Goal: Task Accomplishment & Management: Manage account settings

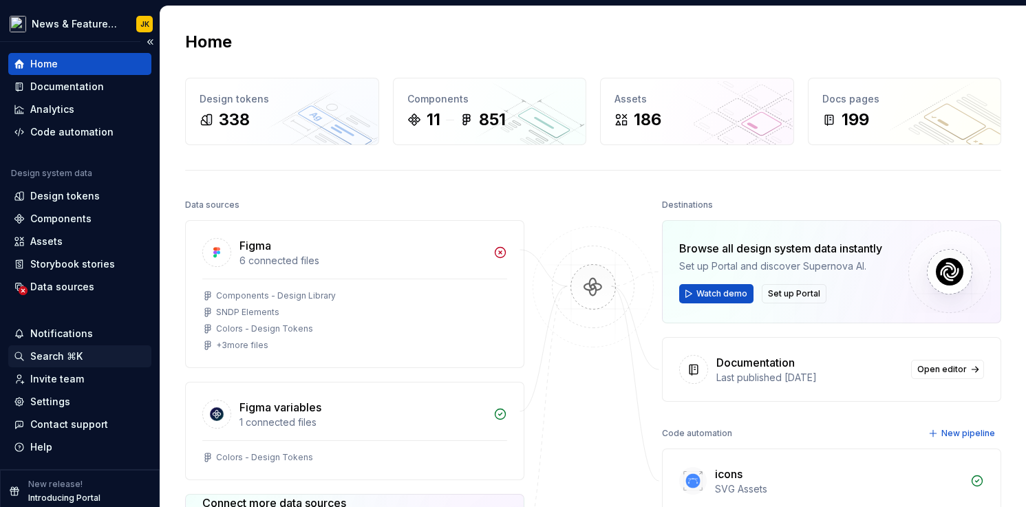
scroll to position [6, 0]
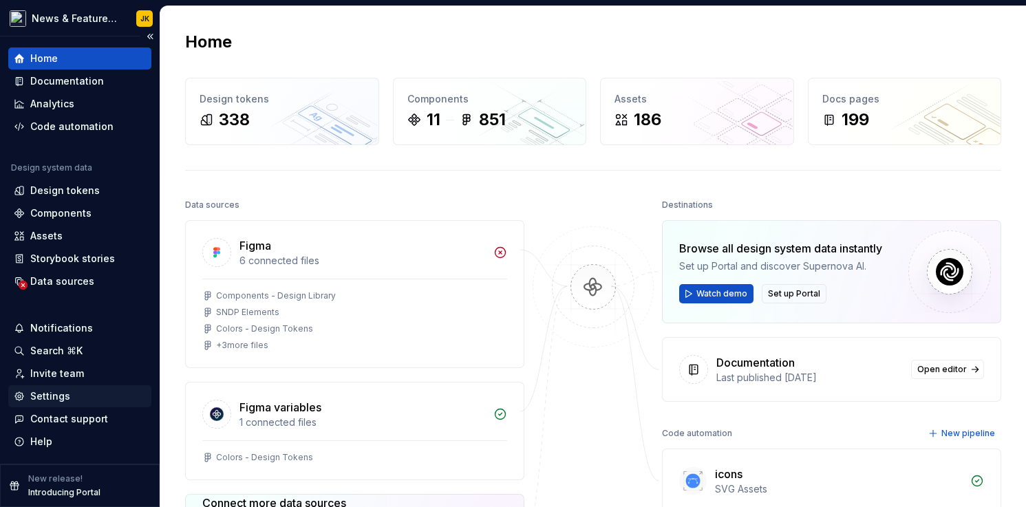
click at [59, 394] on div "Settings" at bounding box center [50, 397] width 40 height 14
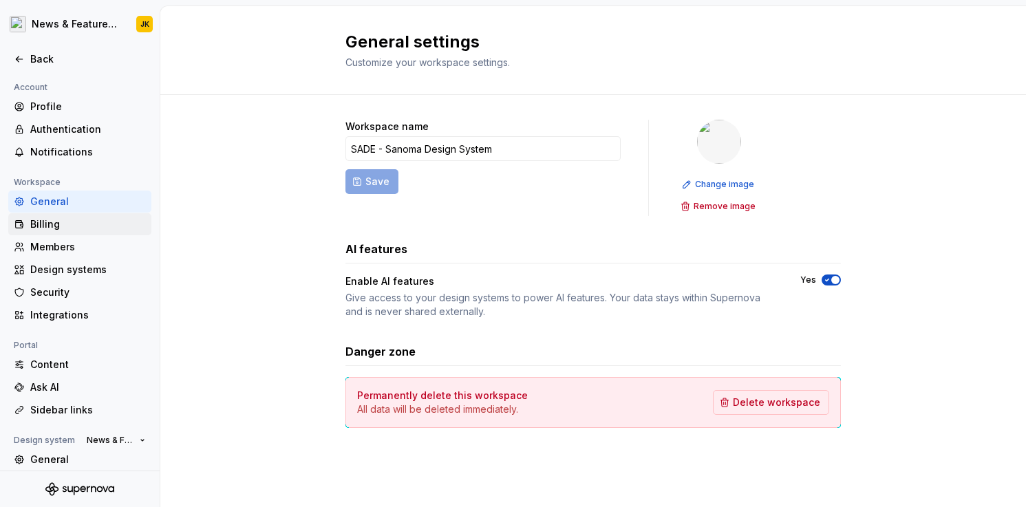
click at [34, 220] on div "Billing" at bounding box center [88, 225] width 116 height 14
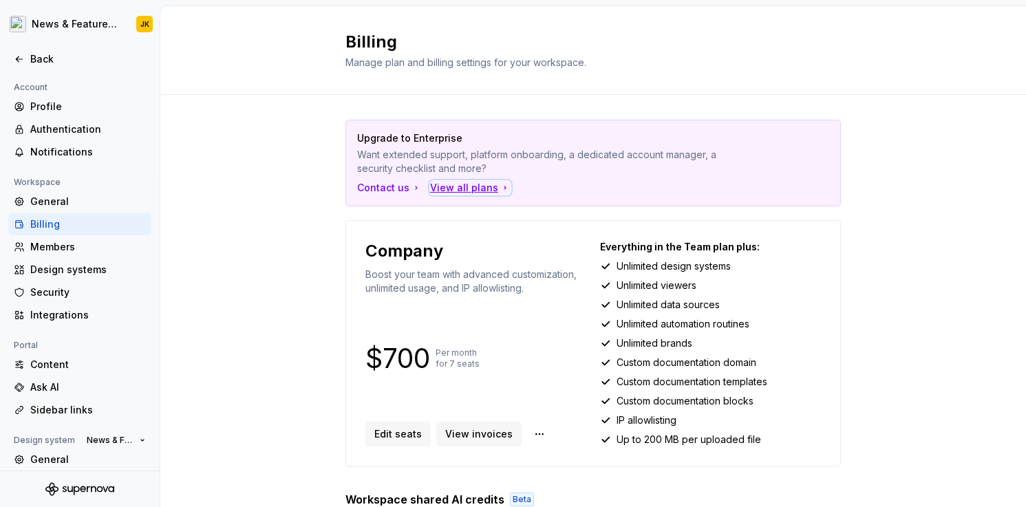
click at [461, 189] on div "View all plans" at bounding box center [470, 188] width 81 height 14
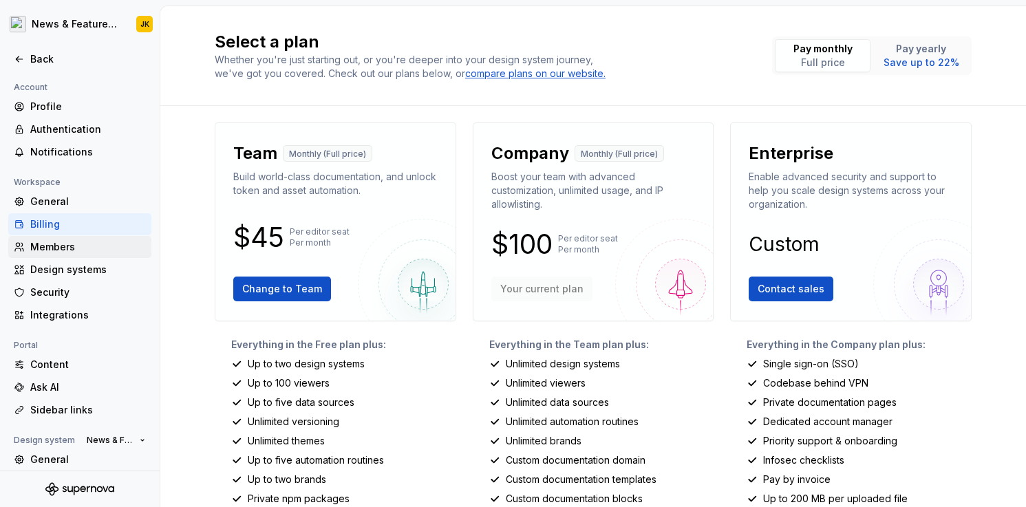
click at [55, 251] on div "Members" at bounding box center [88, 247] width 116 height 14
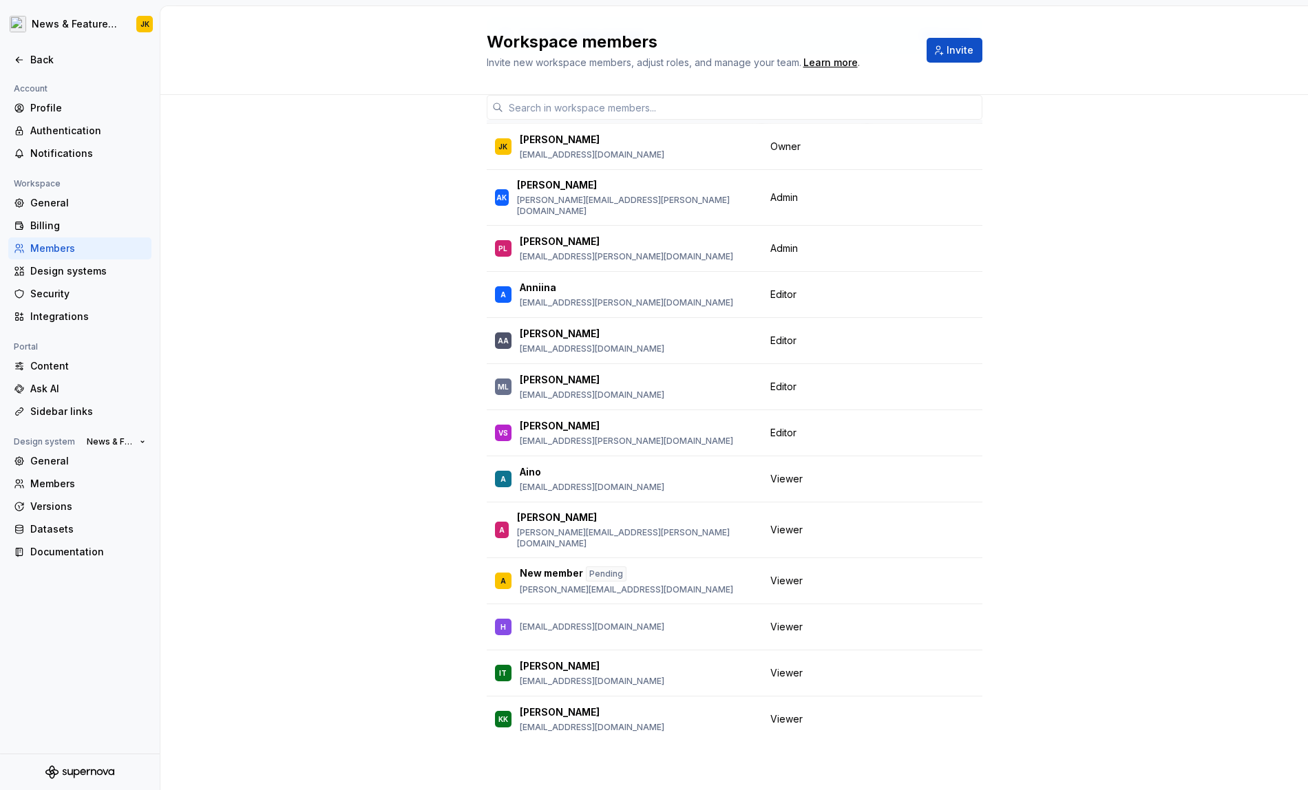
scroll to position [89, 0]
